Goal: Information Seeking & Learning: Compare options

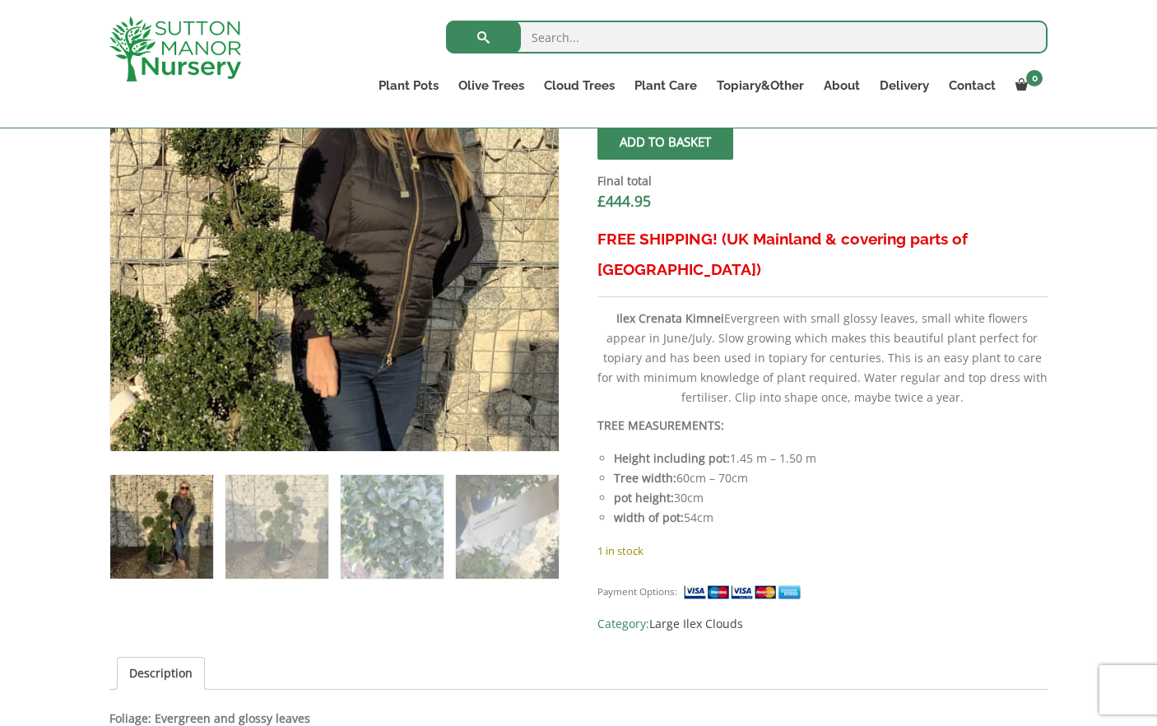
scroll to position [659, 0]
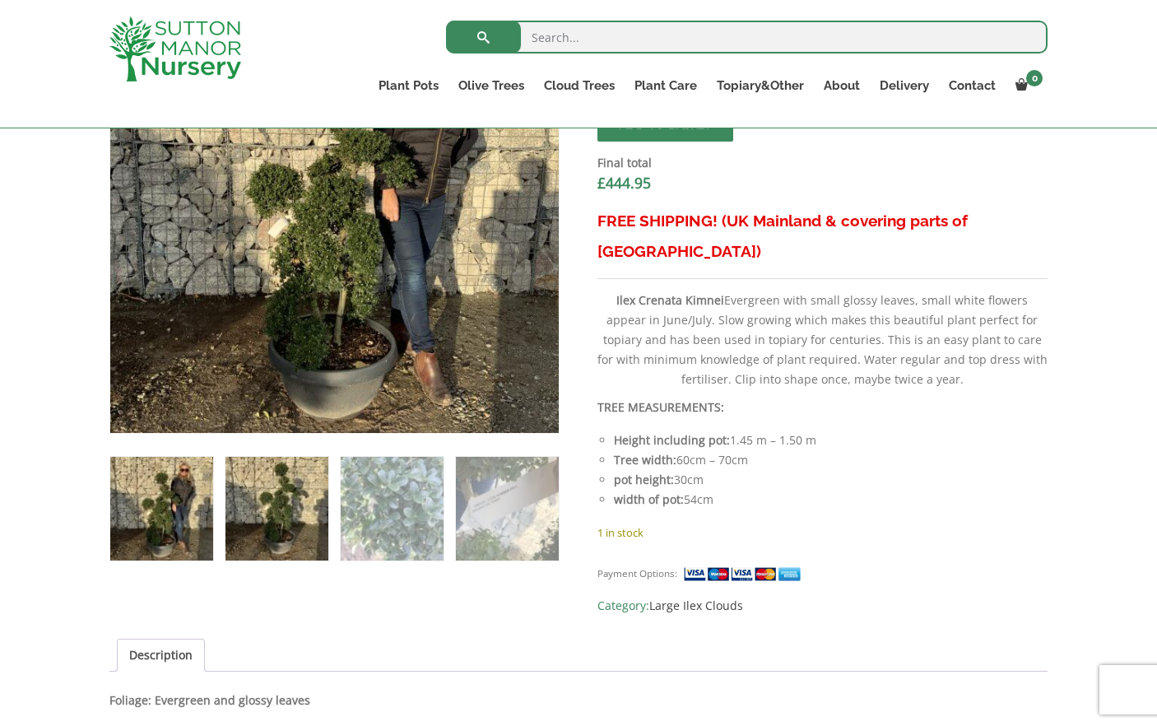
click at [286, 511] on img at bounding box center [277, 508] width 103 height 103
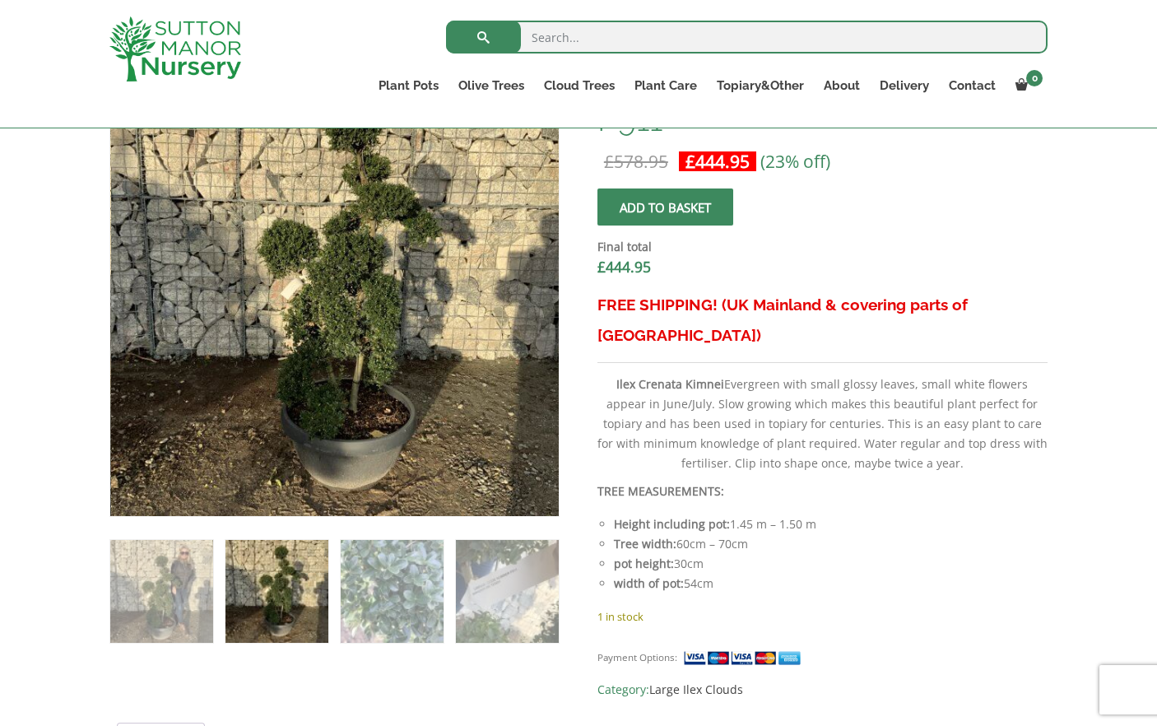
scroll to position [576, 0]
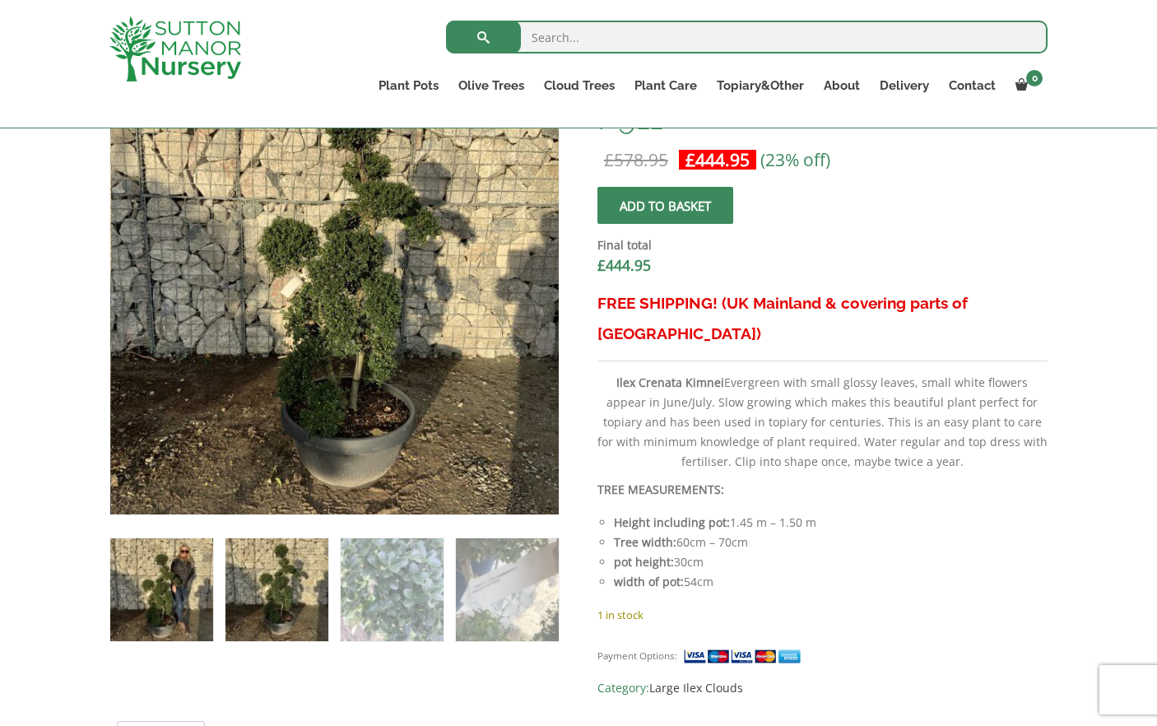
click at [156, 583] on img at bounding box center [161, 589] width 103 height 103
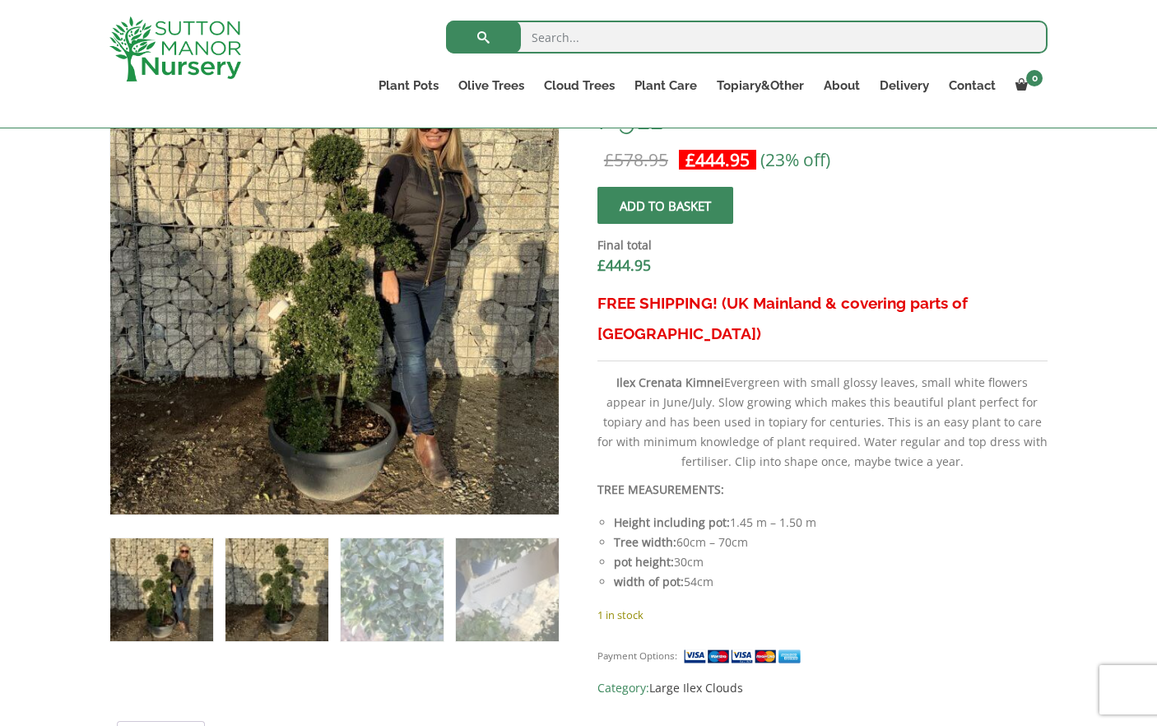
click at [277, 579] on img at bounding box center [277, 589] width 103 height 103
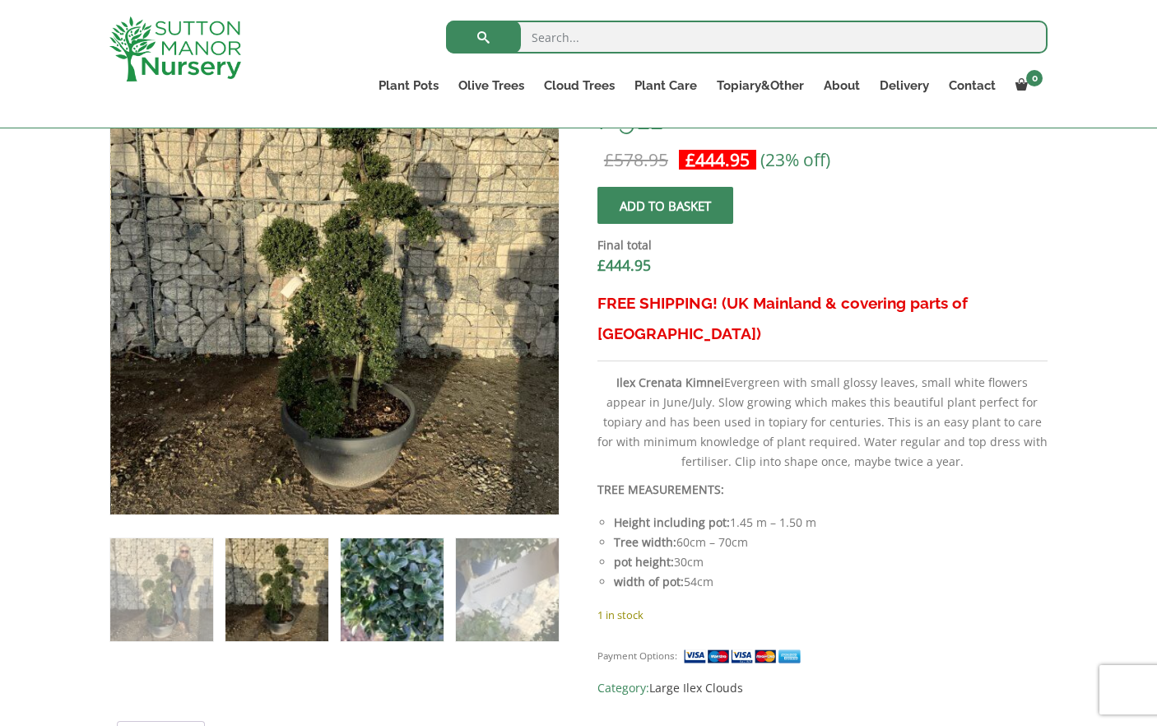
click at [402, 579] on img at bounding box center [392, 589] width 103 height 103
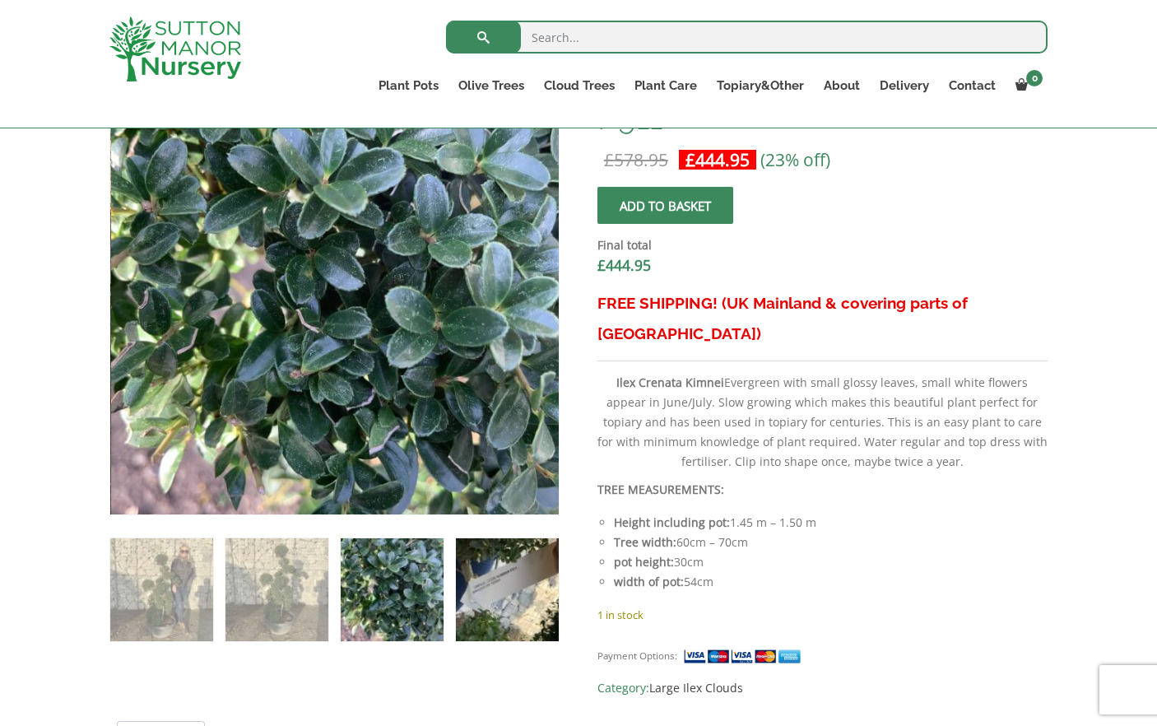
click at [504, 585] on img at bounding box center [507, 589] width 103 height 103
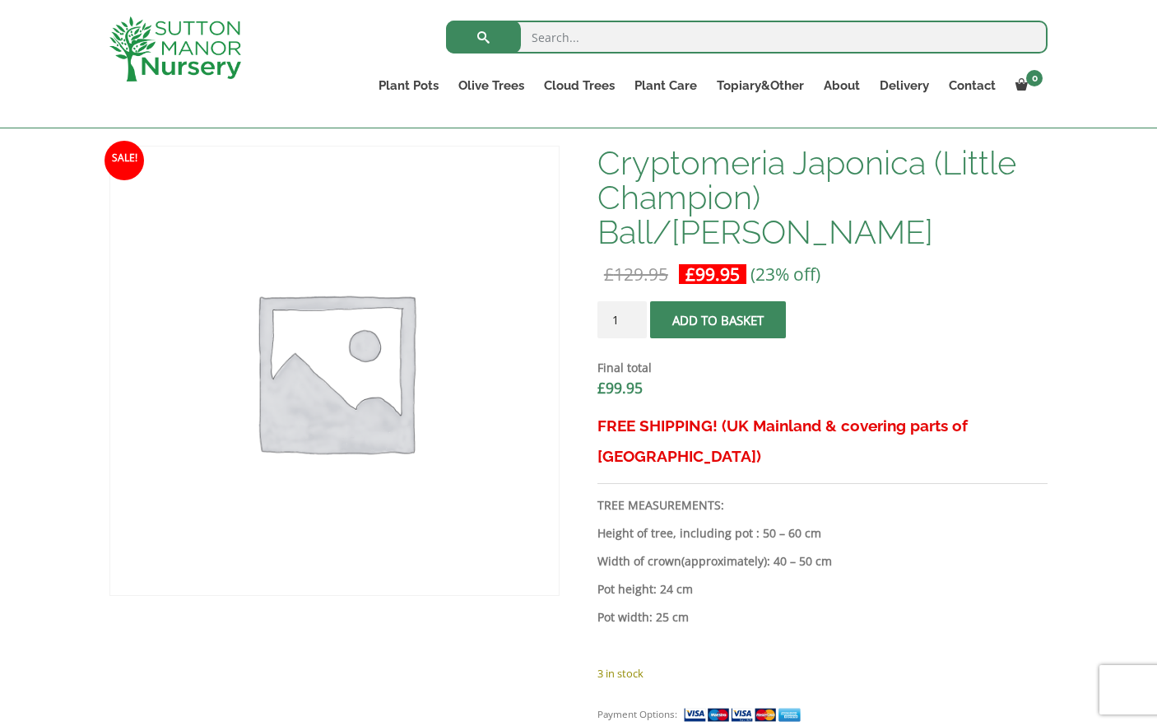
scroll to position [494, 0]
